Goal: Check status

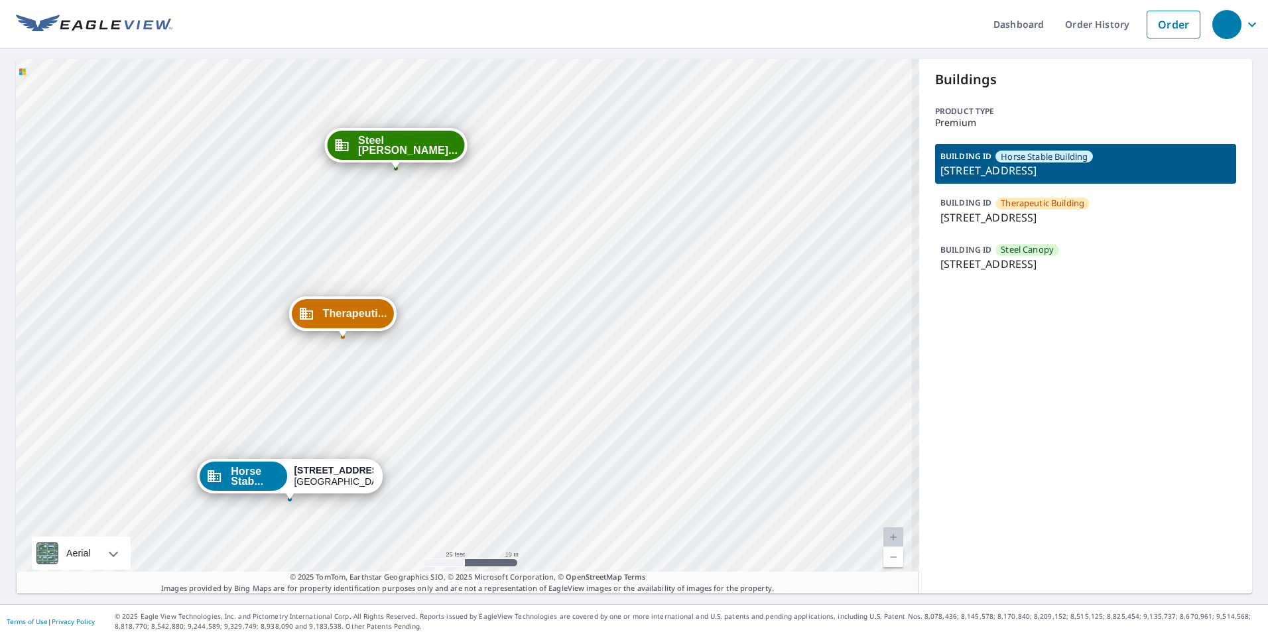
drag, startPoint x: 439, startPoint y: 340, endPoint x: 449, endPoint y: 275, distance: 65.1
click at [449, 277] on div "Therapeuti... [STREET_ADDRESS] Steel [PERSON_NAME]... [STREET_ADDRESS] [GEOGRAP…" at bounding box center [468, 326] width 904 height 535
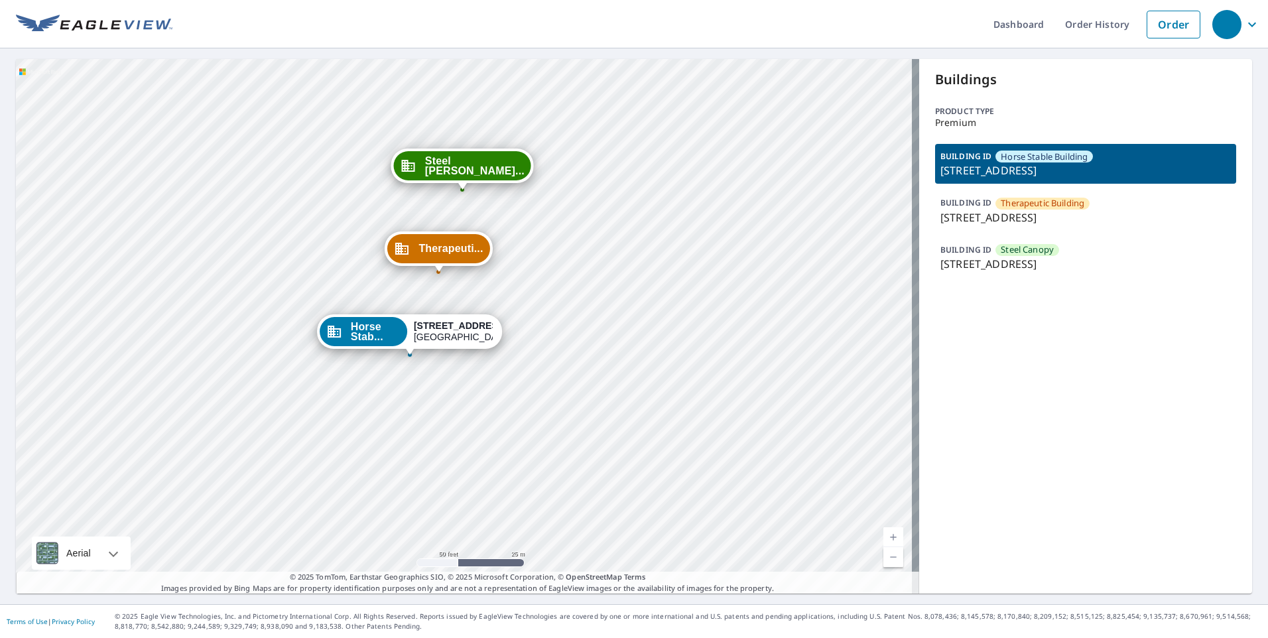
drag, startPoint x: 545, startPoint y: 255, endPoint x: 547, endPoint y: 300, distance: 44.5
click at [547, 300] on div "Therapeuti... [STREET_ADDRESS] Steel [PERSON_NAME]... [STREET_ADDRESS] [GEOGRAP…" at bounding box center [468, 326] width 904 height 535
